Goal: Task Accomplishment & Management: Use online tool/utility

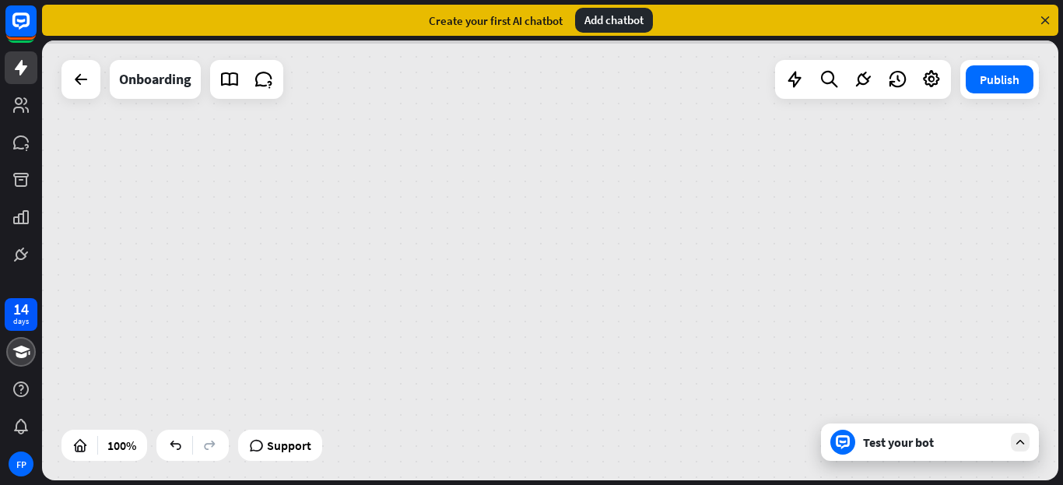
click at [614, 19] on div "Add chatbot" at bounding box center [614, 20] width 78 height 25
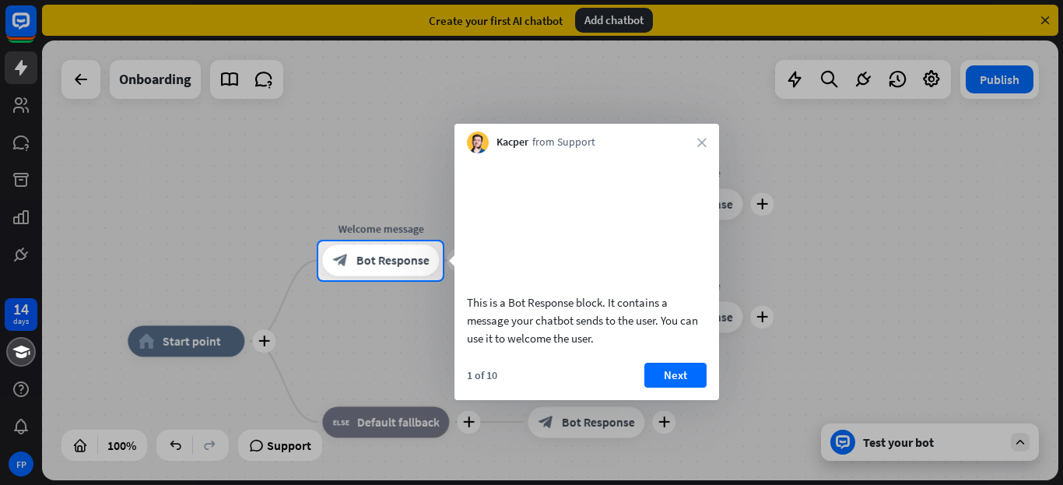
click at [684, 374] on button "Next" at bounding box center [676, 375] width 62 height 25
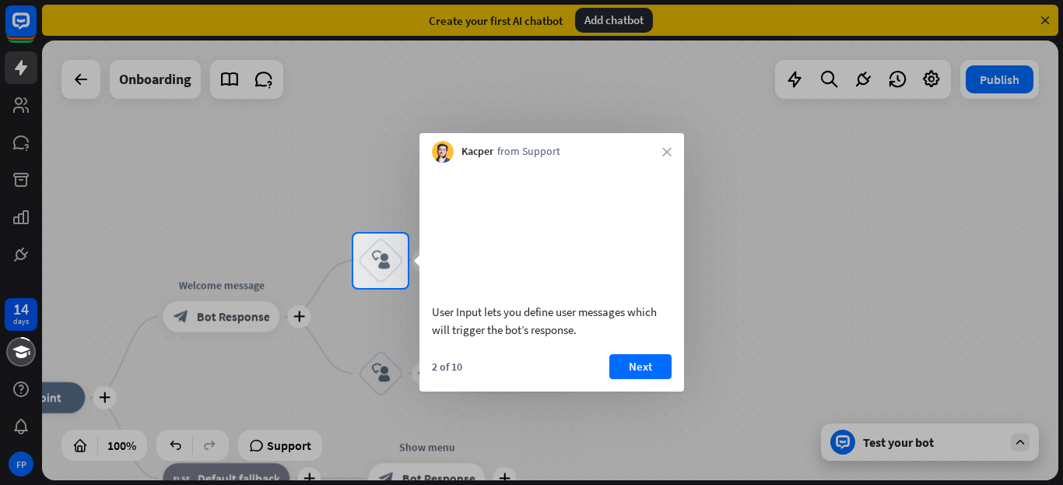
click at [655, 372] on button "Next" at bounding box center [641, 366] width 62 height 25
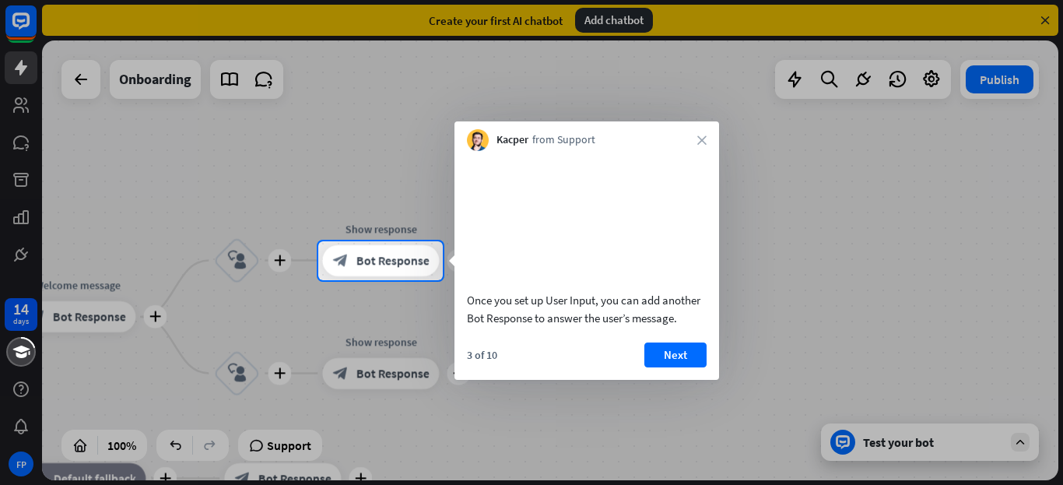
click at [706, 367] on button "Next" at bounding box center [676, 355] width 62 height 25
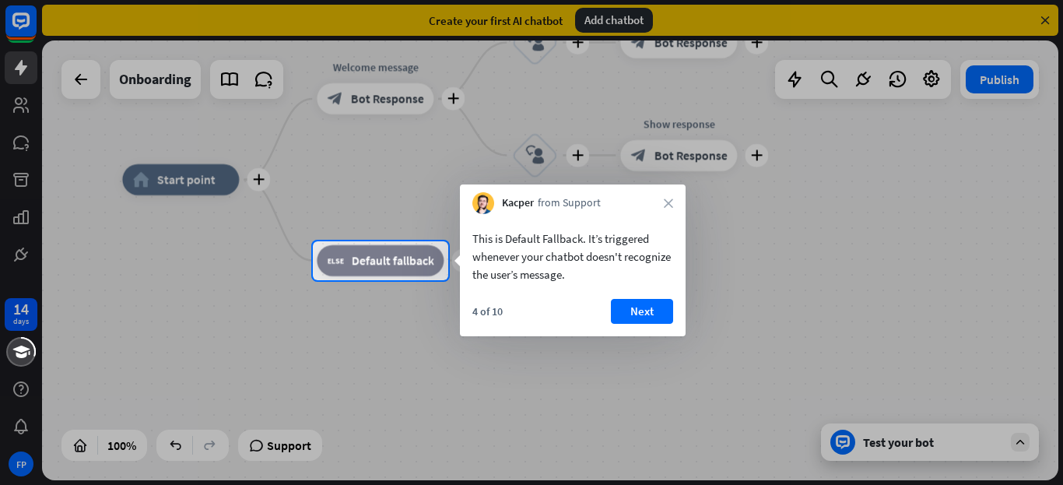
click at [665, 333] on div "4 of 10 Next" at bounding box center [573, 317] width 226 height 37
click at [639, 322] on button "Next" at bounding box center [642, 311] width 62 height 25
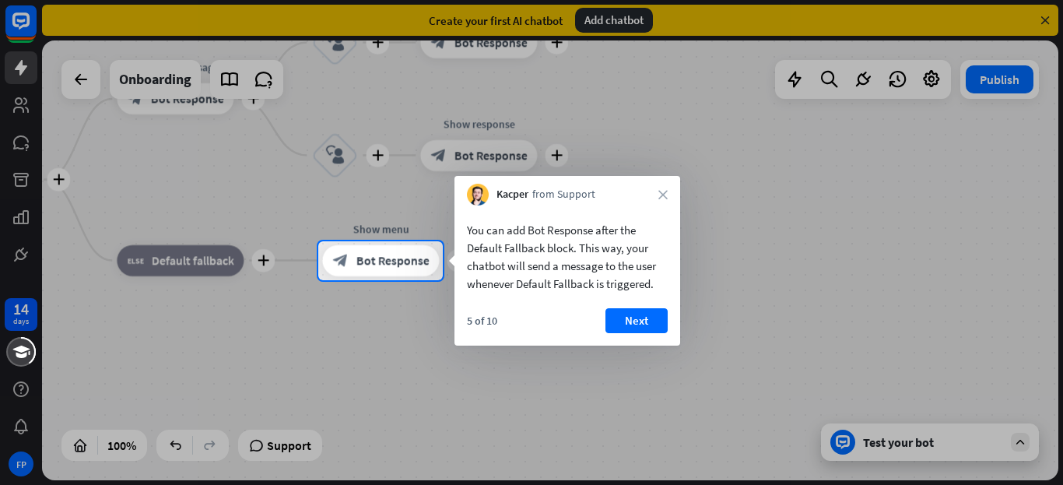
click at [631, 327] on button "Next" at bounding box center [637, 320] width 62 height 25
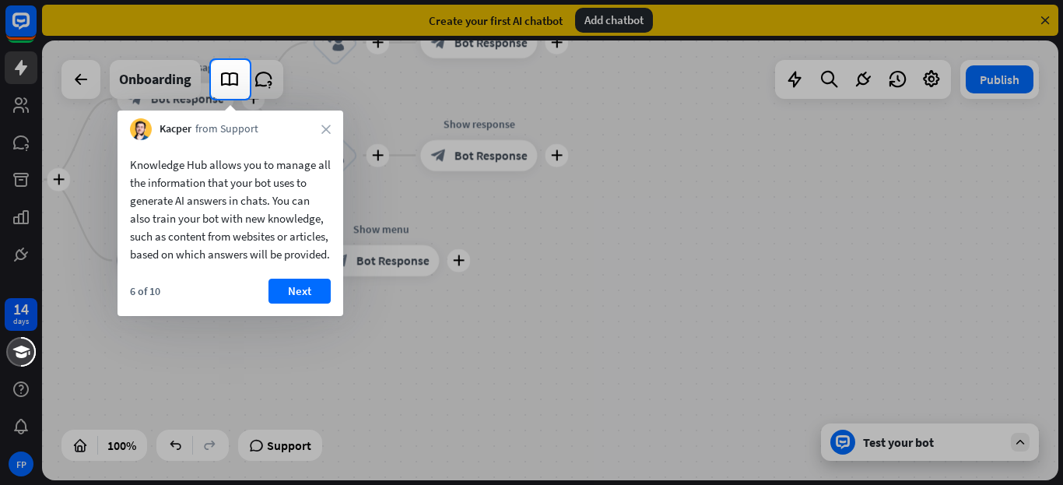
click at [315, 299] on button "Next" at bounding box center [300, 291] width 62 height 25
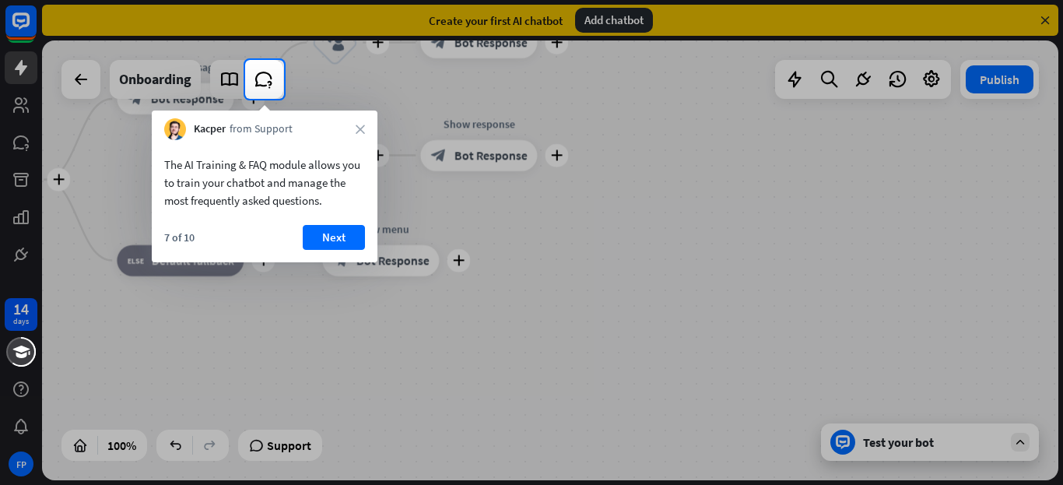
click at [344, 258] on div "7 of 10 Next" at bounding box center [265, 243] width 226 height 37
click at [345, 238] on button "Next" at bounding box center [334, 237] width 62 height 25
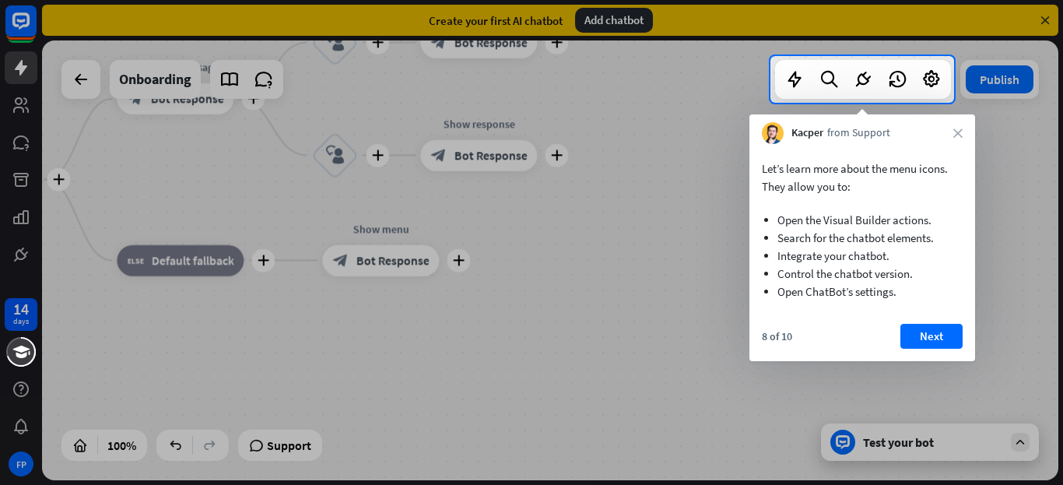
click at [941, 339] on button "Next" at bounding box center [932, 336] width 62 height 25
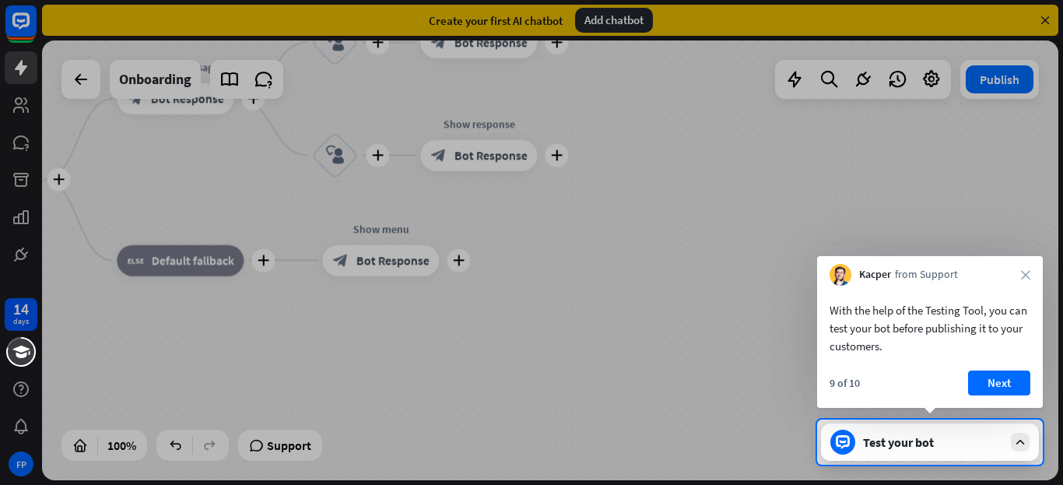
click at [1001, 388] on button "Next" at bounding box center [1000, 383] width 62 height 25
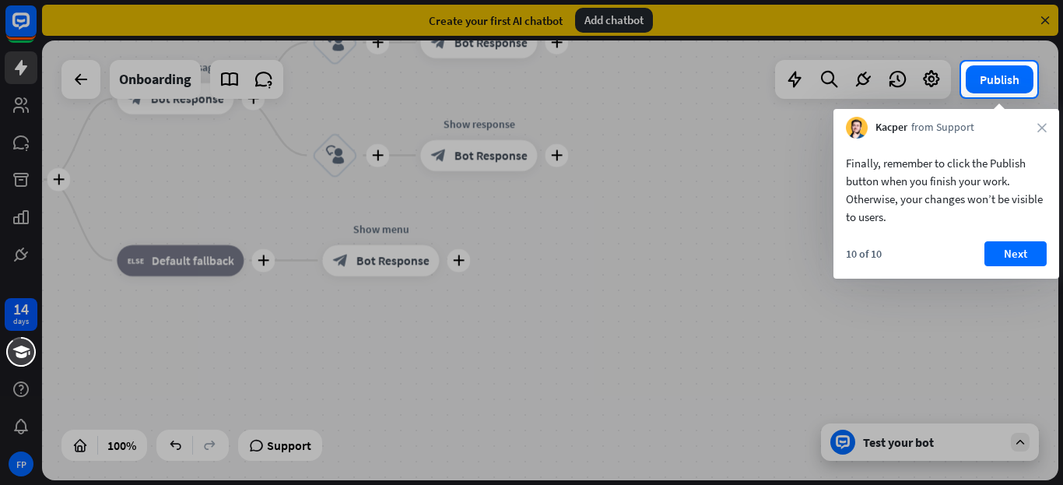
click at [1013, 262] on button "Next" at bounding box center [1016, 253] width 62 height 25
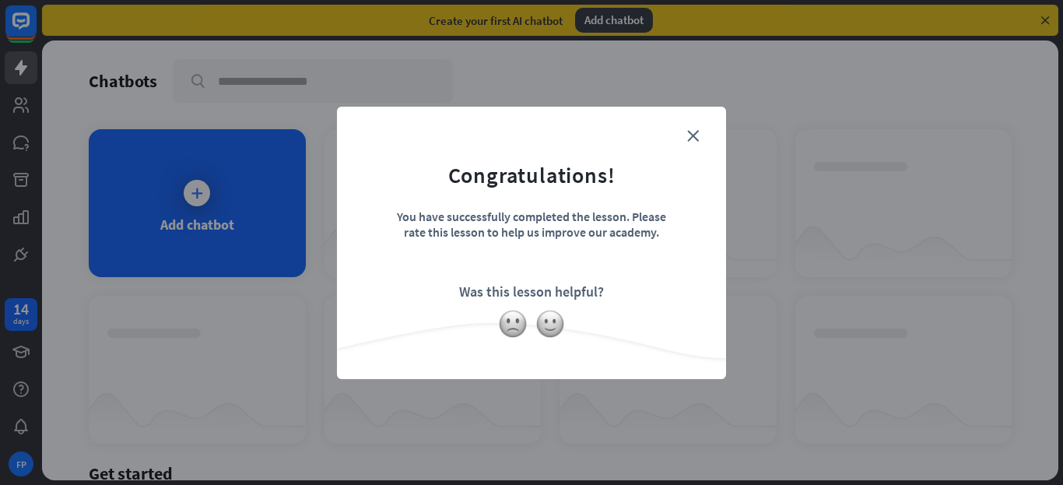
click at [695, 135] on icon "close" at bounding box center [693, 136] width 12 height 12
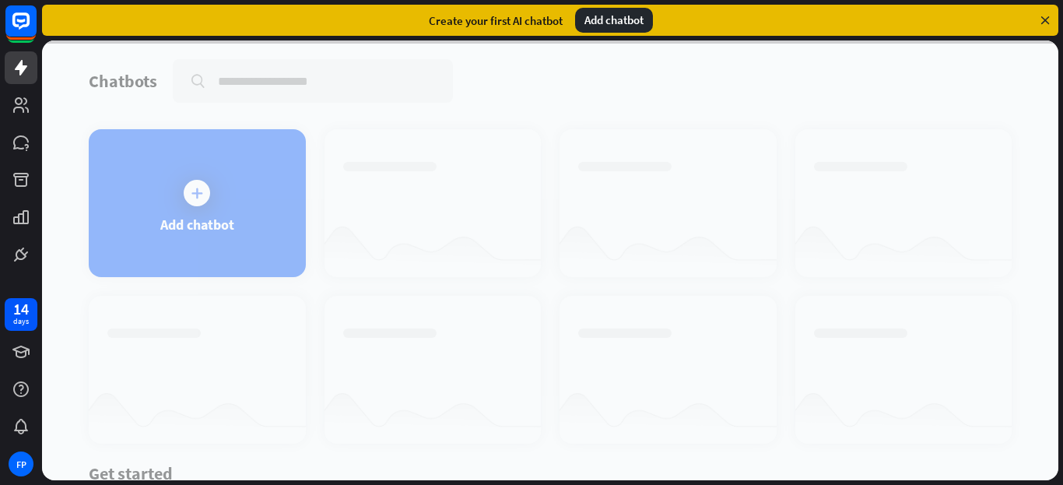
click at [184, 208] on div at bounding box center [550, 260] width 1017 height 440
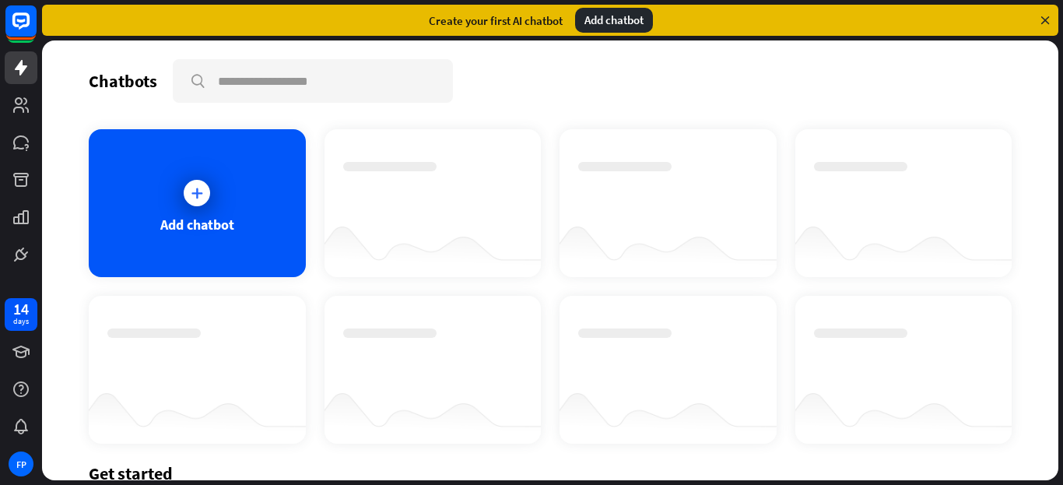
click at [151, 224] on div "Add chatbot" at bounding box center [197, 203] width 217 height 148
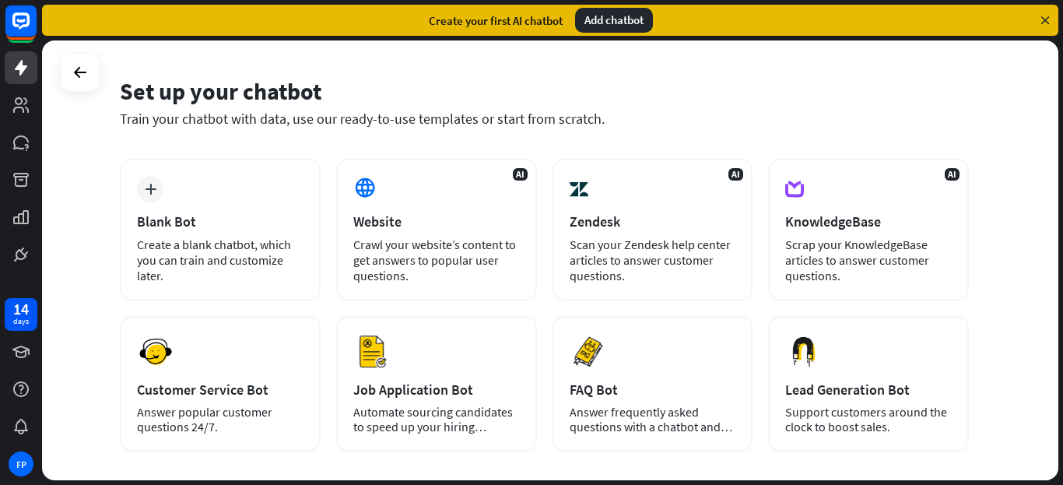
scroll to position [44, 0]
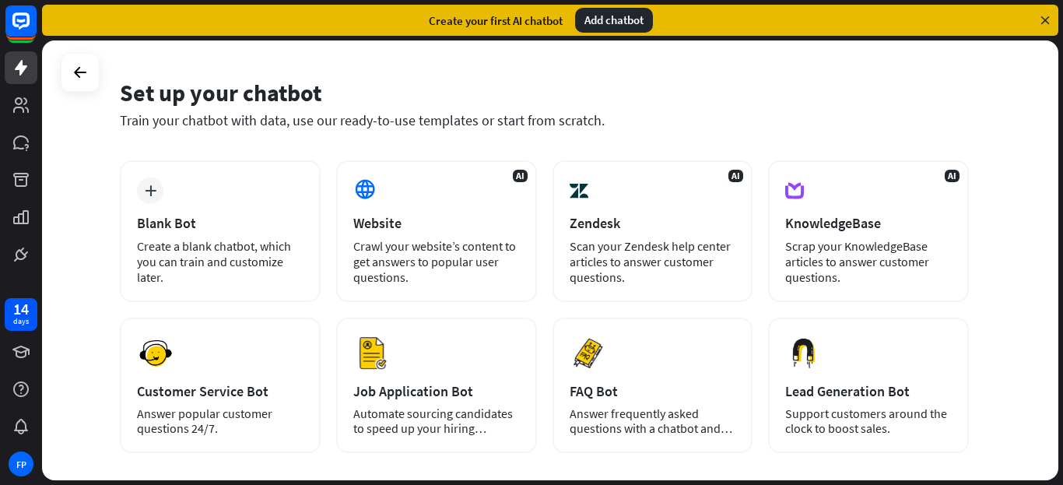
click at [181, 375] on div "Preview Customer Service Bot Answer popular customer questions 24/7." at bounding box center [220, 385] width 201 height 135
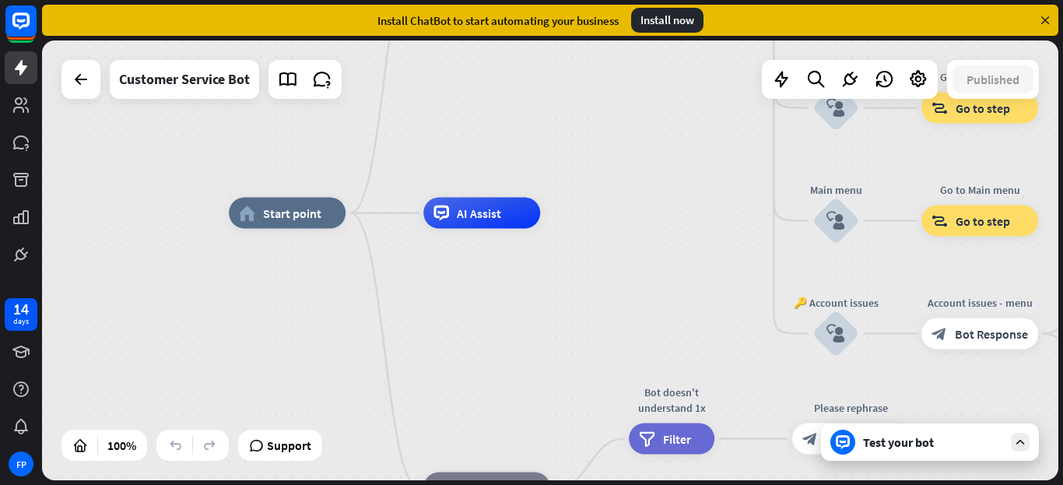
click at [880, 454] on div "Test your bot" at bounding box center [930, 442] width 218 height 37
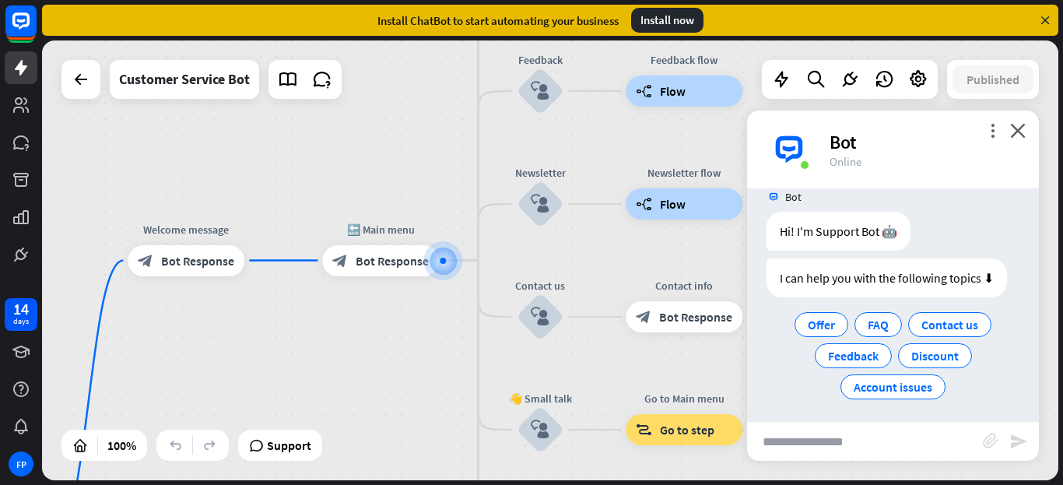
scroll to position [26, 0]
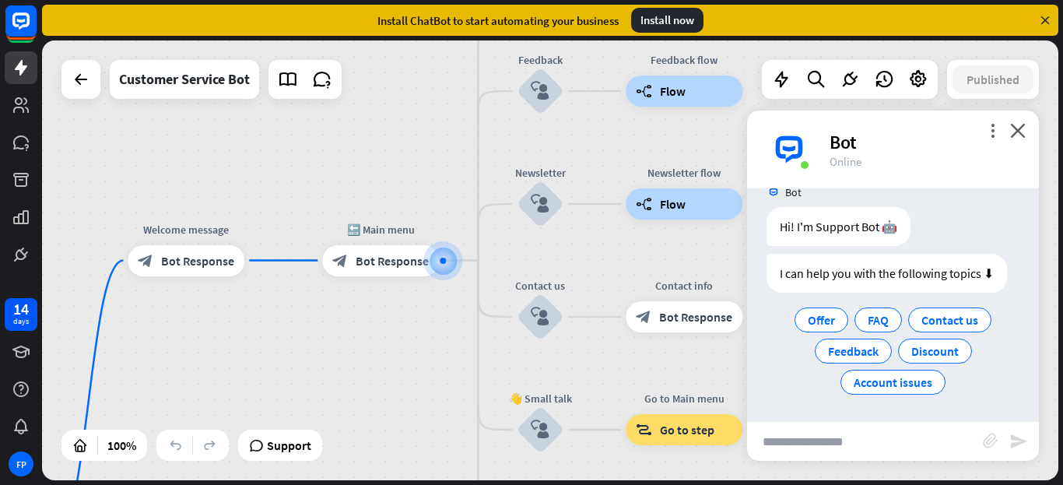
click at [658, 31] on div "Install now" at bounding box center [667, 20] width 72 height 25
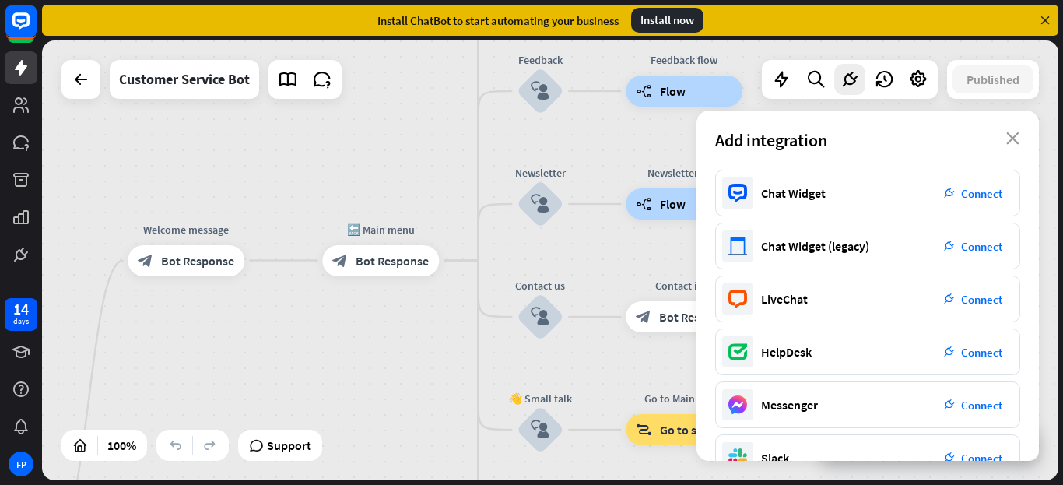
click at [665, 26] on div "Install now" at bounding box center [667, 20] width 72 height 25
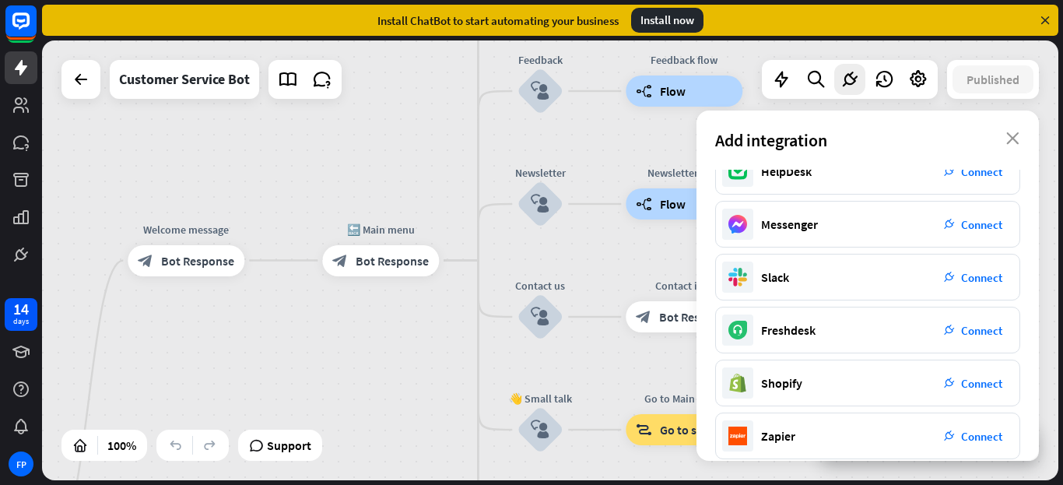
scroll to position [188, 0]
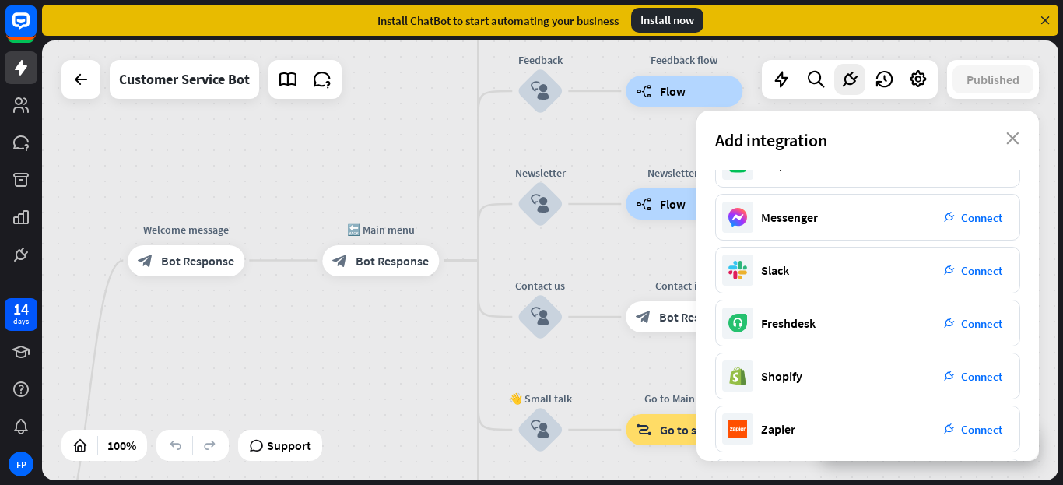
click at [970, 387] on div "plug_integration Connect" at bounding box center [973, 376] width 78 height 28
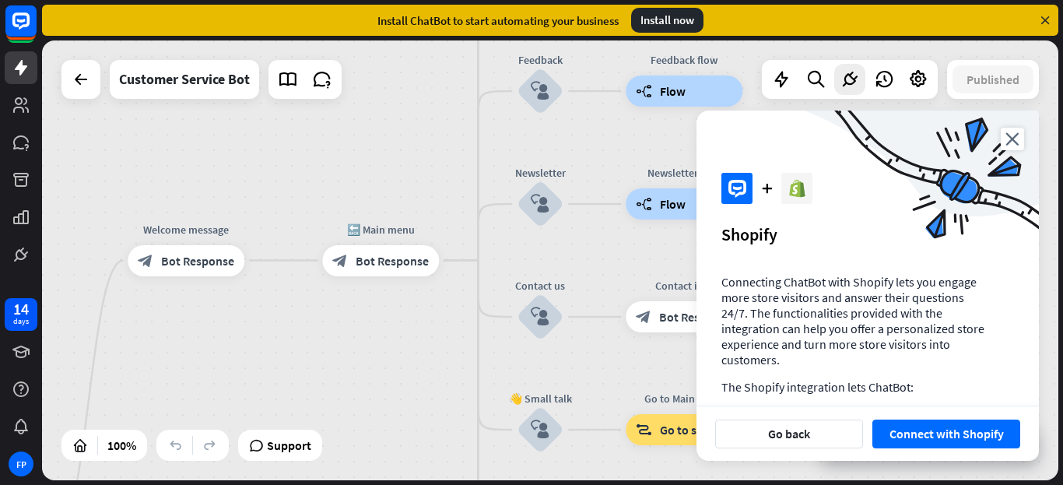
click at [950, 438] on button "Connect with Shopify" at bounding box center [947, 434] width 148 height 29
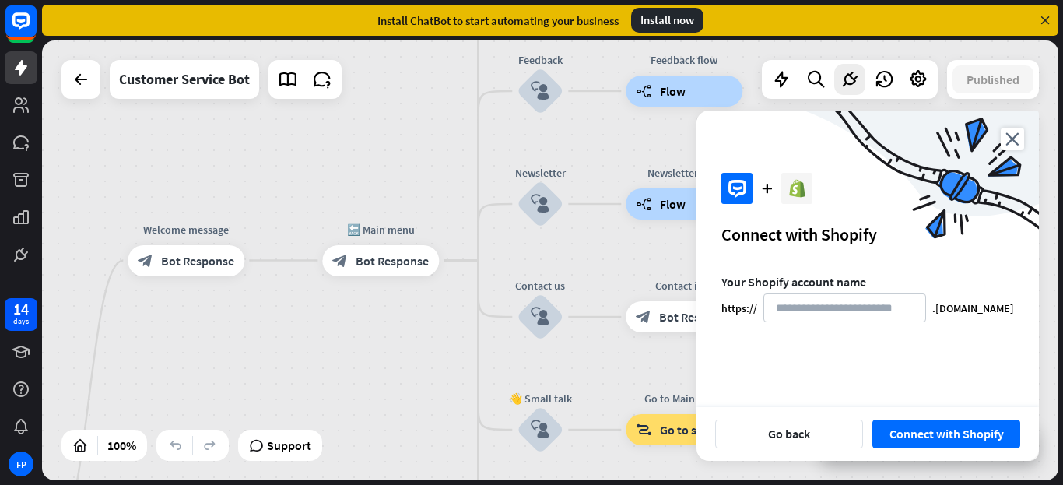
click at [822, 311] on input at bounding box center [845, 308] width 163 height 29
click at [975, 441] on button "Connect with Shopify" at bounding box center [947, 434] width 148 height 29
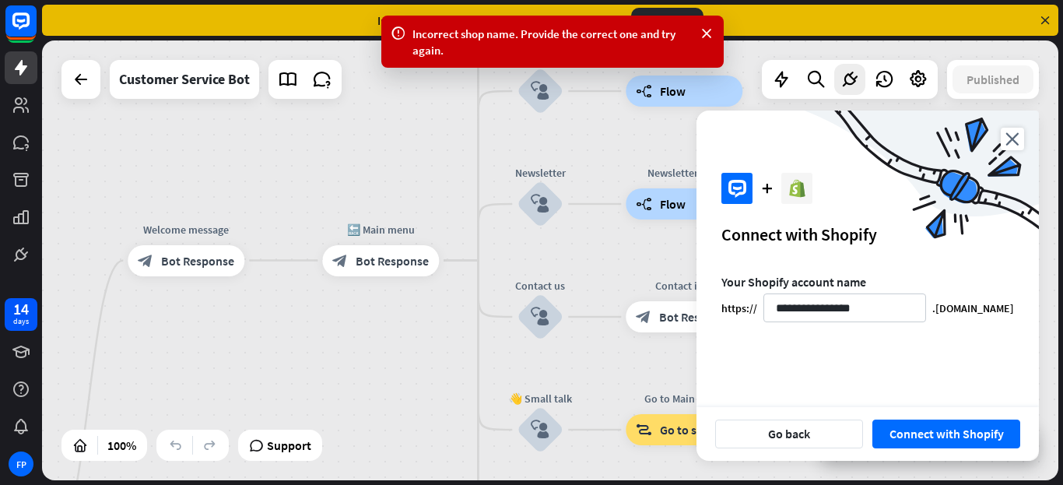
click at [501, 19] on div "Incorrect shop name. Provide the correct one and try again." at bounding box center [552, 42] width 343 height 52
click at [892, 306] on input "**********" at bounding box center [845, 308] width 163 height 29
click at [889, 315] on input "**********" at bounding box center [845, 308] width 163 height 29
paste input
type input "**********"
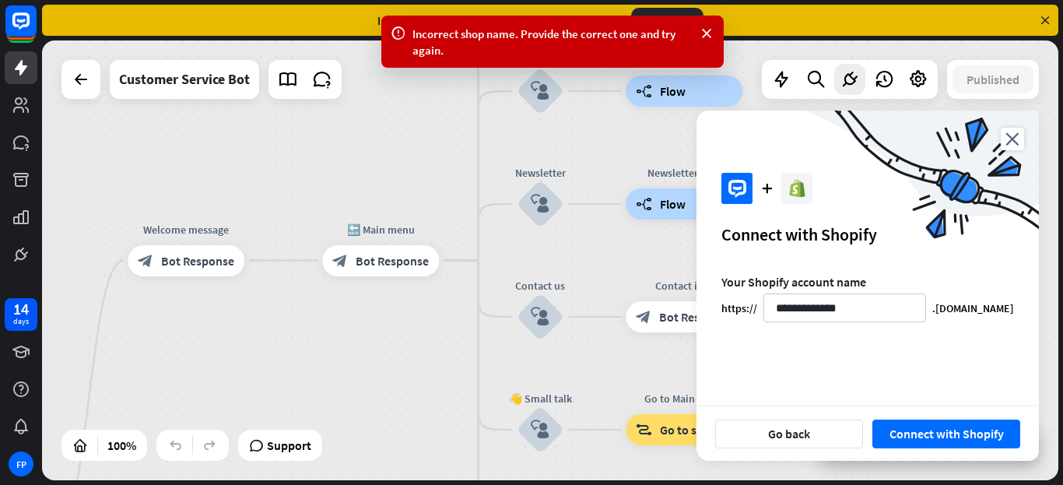
click at [971, 434] on button "Connect with Shopify" at bounding box center [947, 434] width 148 height 29
